Goal: Task Accomplishment & Management: Manage account settings

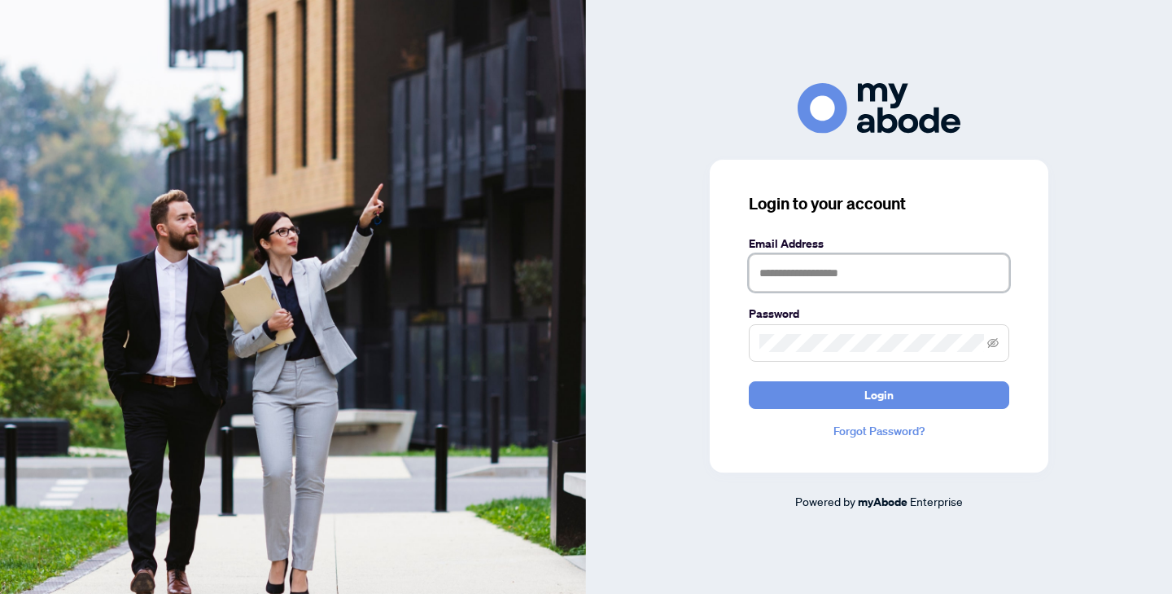
click at [874, 283] on input "text" at bounding box center [879, 272] width 261 height 37
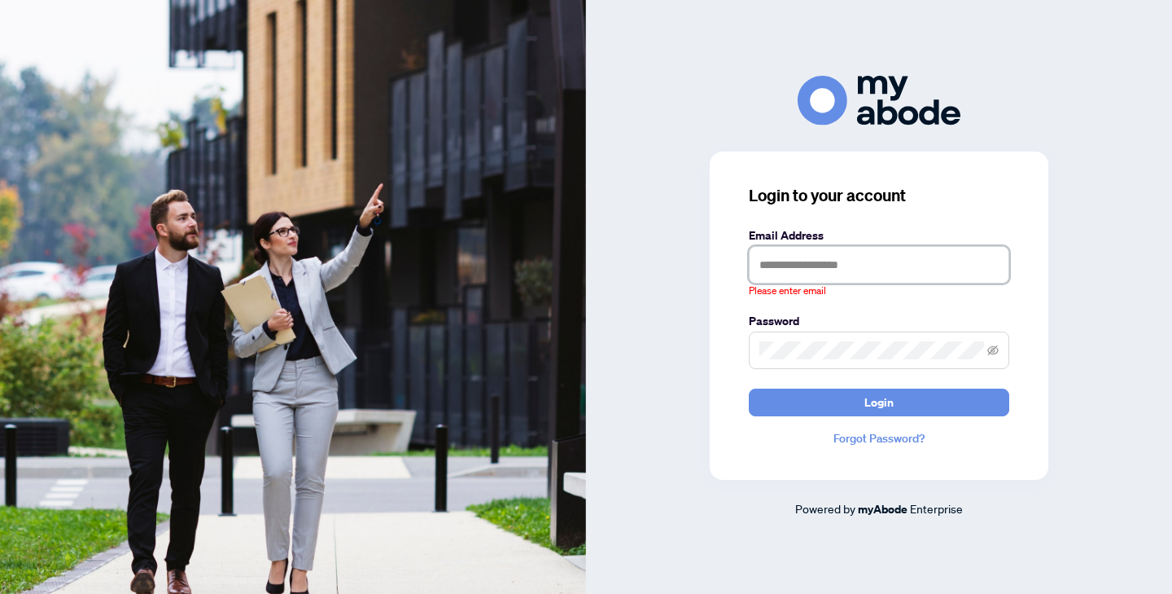
type input "**********"
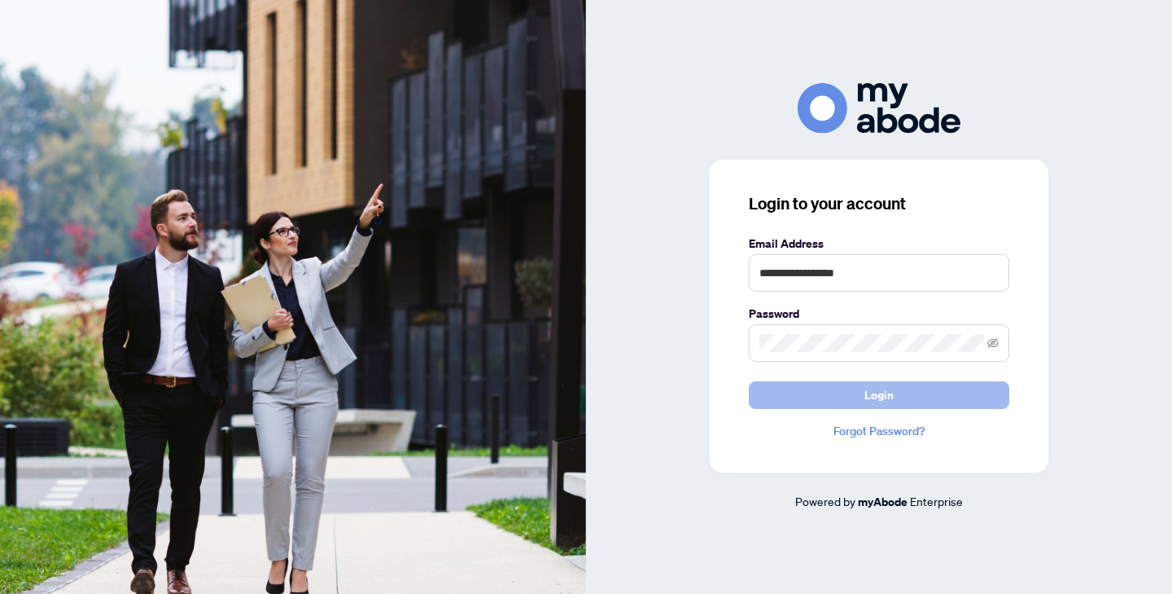
click at [871, 383] on span "Login" at bounding box center [879, 395] width 29 height 26
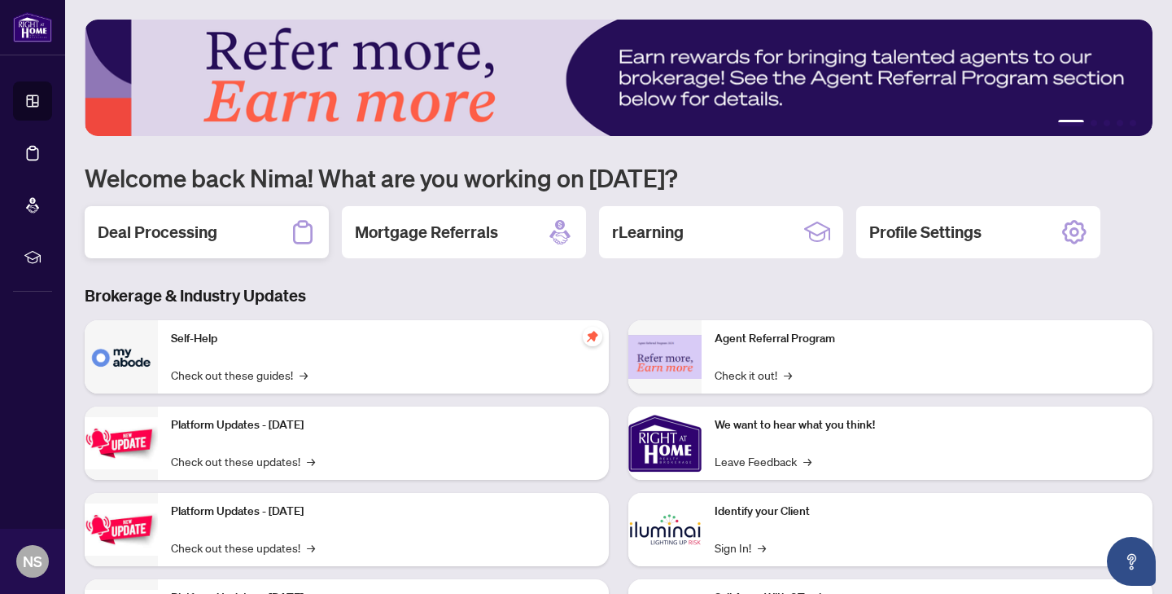
click at [240, 218] on div "Deal Processing" at bounding box center [207, 232] width 244 height 52
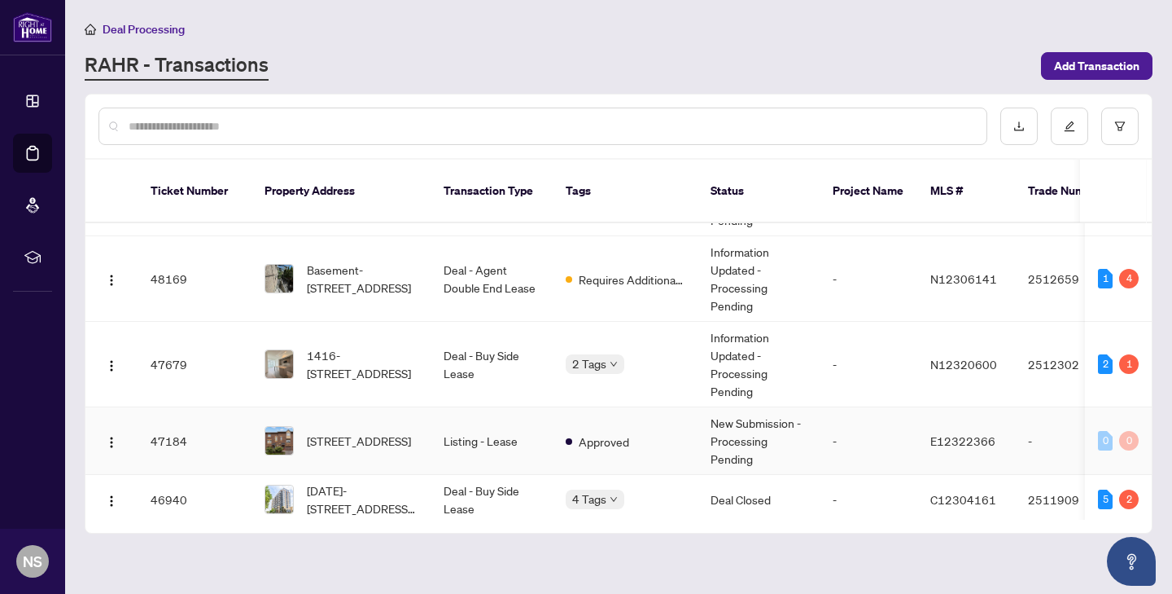
scroll to position [43, 0]
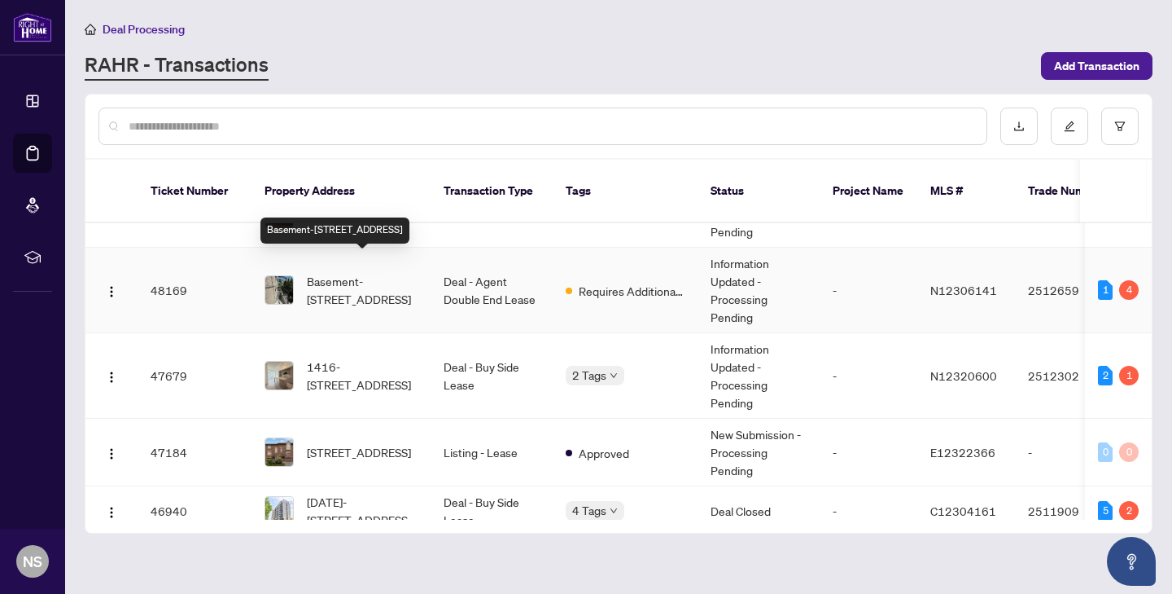
click at [340, 272] on span "Basement-[STREET_ADDRESS]" at bounding box center [362, 290] width 111 height 36
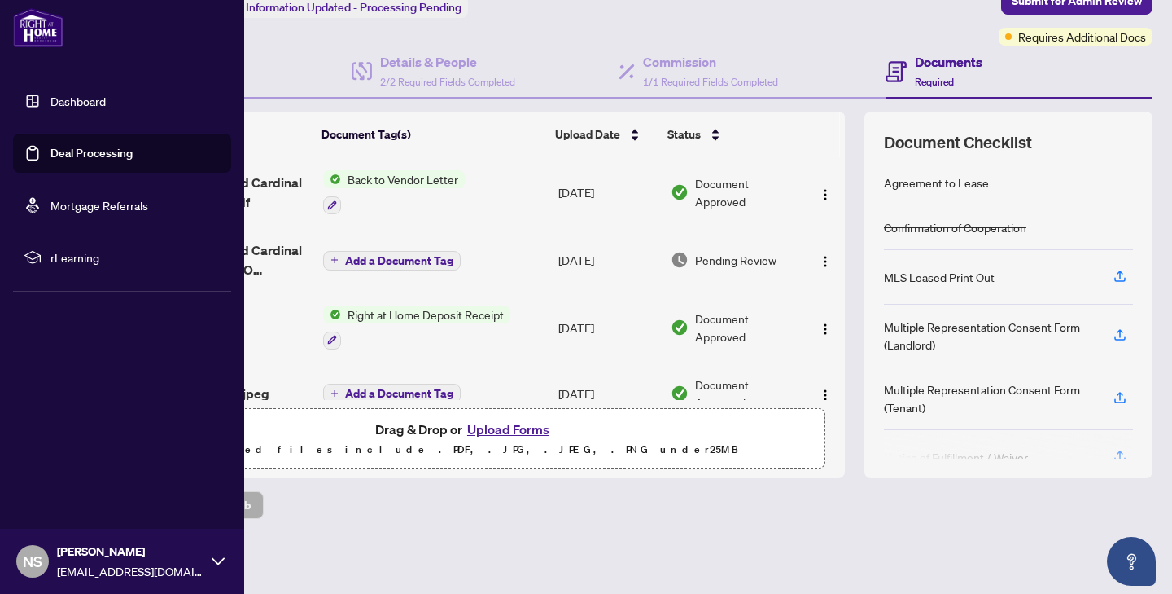
click at [50, 94] on link "Dashboard" at bounding box center [77, 101] width 55 height 15
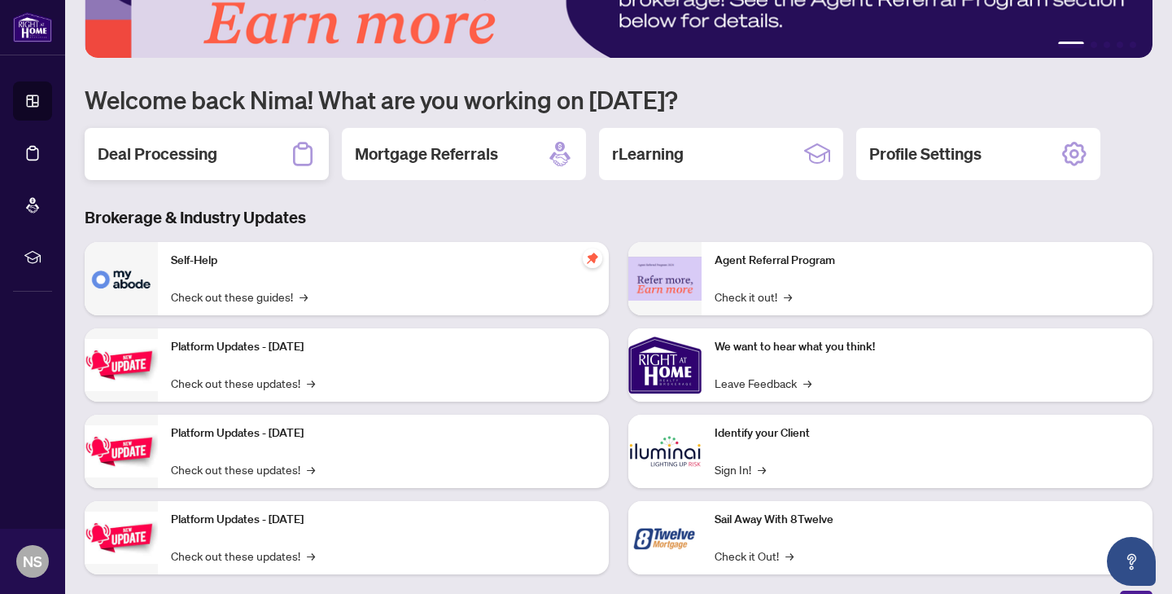
click at [234, 172] on div "Deal Processing" at bounding box center [207, 154] width 244 height 52
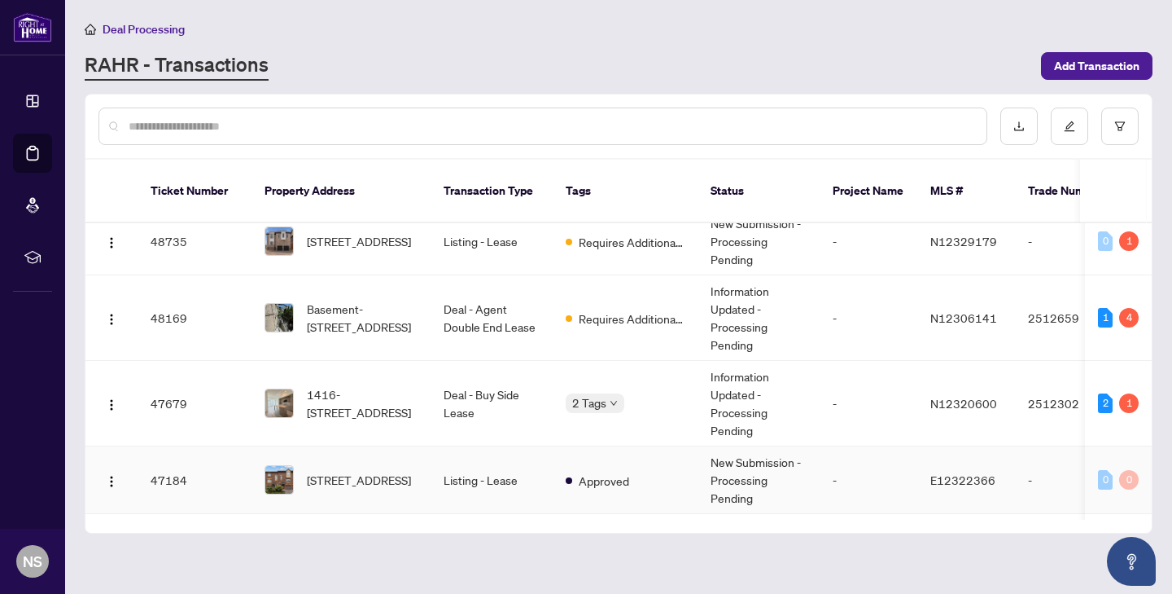
scroll to position [6, 0]
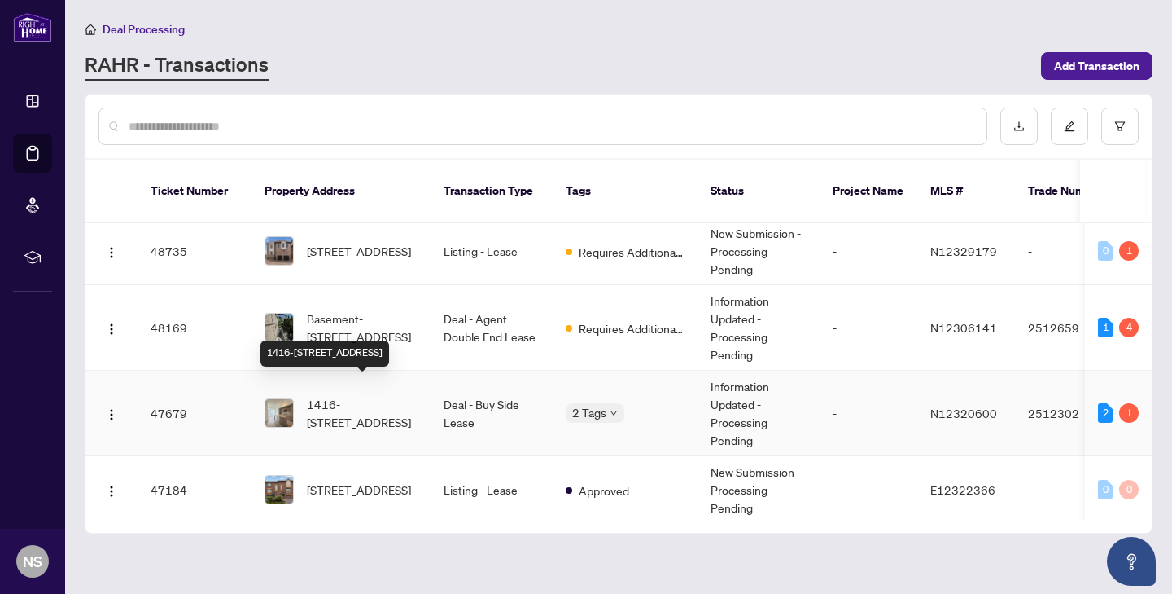
click at [405, 395] on span "1416-[STREET_ADDRESS]" at bounding box center [362, 413] width 111 height 36
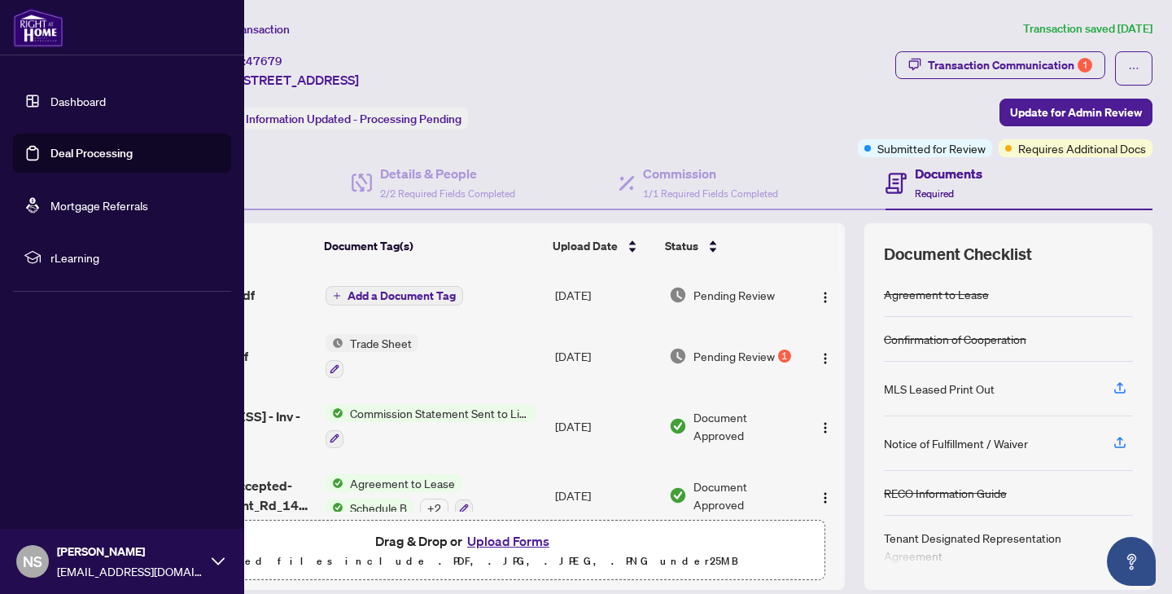
click at [50, 99] on link "Dashboard" at bounding box center [77, 101] width 55 height 15
